Goal: Navigation & Orientation: Find specific page/section

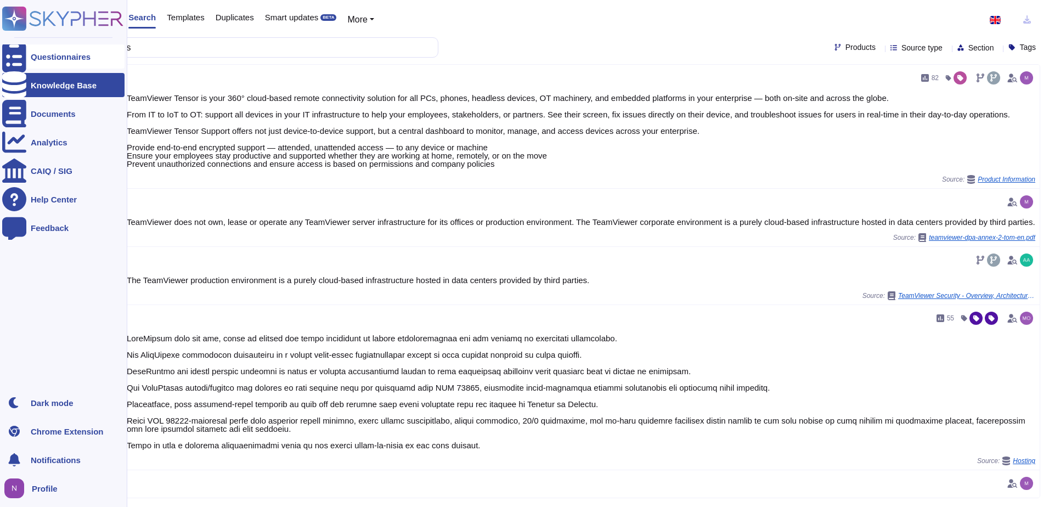
click at [18, 55] on icon at bounding box center [14, 57] width 24 height 32
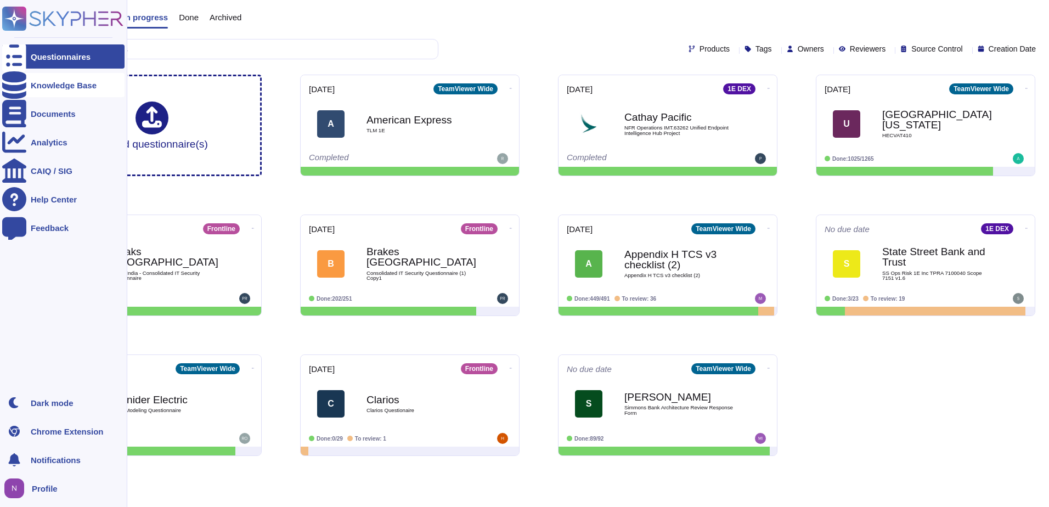
click at [45, 79] on div "Knowledge Base" at bounding box center [63, 85] width 122 height 24
